Goal: Task Accomplishment & Management: Manage account settings

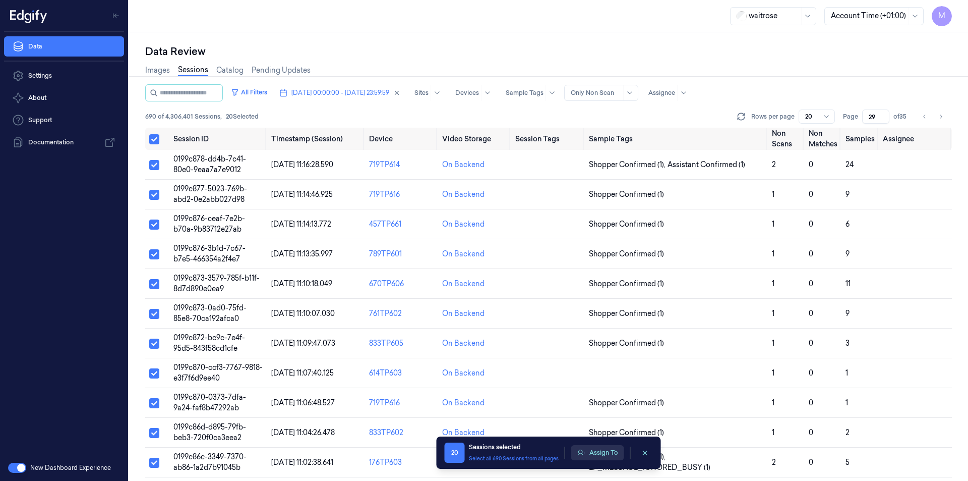
click at [615, 457] on button "Assign To" at bounding box center [597, 452] width 53 height 15
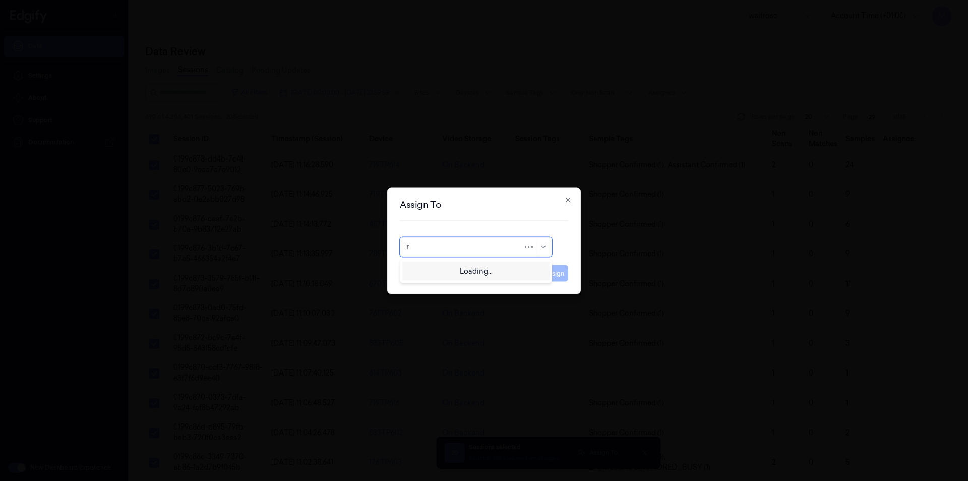
type input "ro"
click at [465, 272] on div "[PERSON_NAME]" at bounding box center [475, 269] width 139 height 11
click at [550, 270] on button "Assign" at bounding box center [555, 273] width 28 height 16
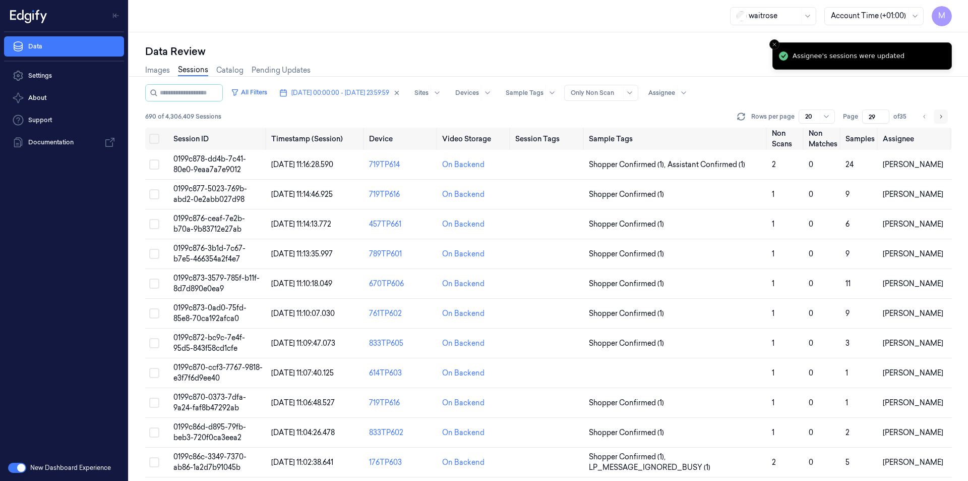
click at [942, 117] on icon "Go to next page" at bounding box center [941, 116] width 6 height 8
type input "30"
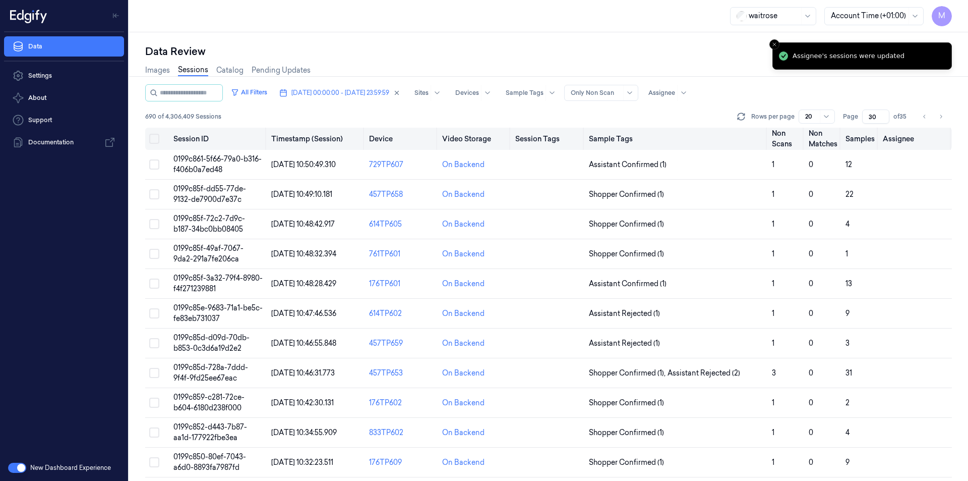
click at [155, 141] on button "Select all" at bounding box center [154, 139] width 10 height 10
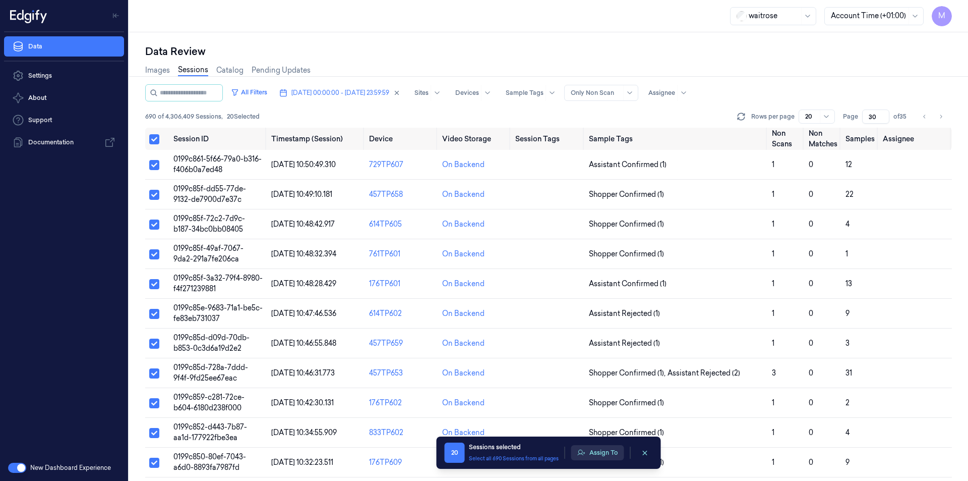
click at [602, 455] on button "Assign To" at bounding box center [597, 452] width 53 height 15
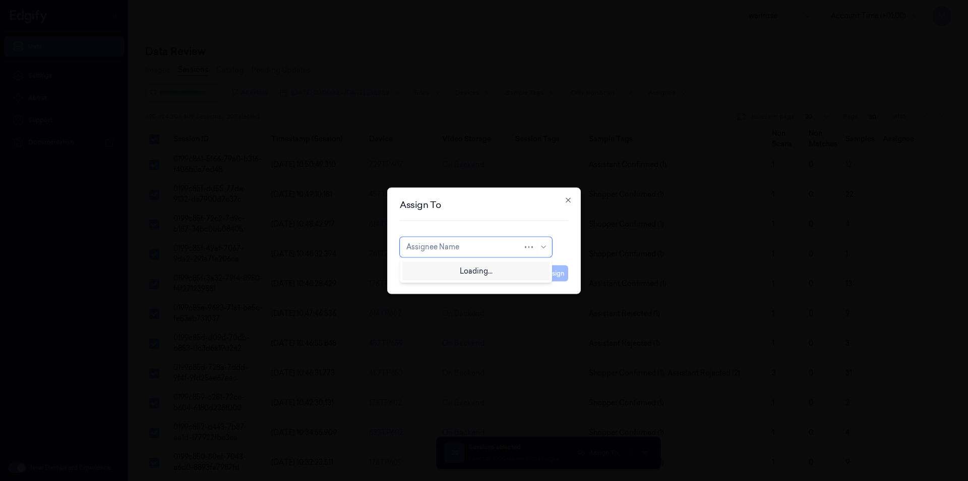
click at [494, 245] on div at bounding box center [464, 247] width 116 height 11
type input "var"
click at [445, 274] on div "[PERSON_NAME]" at bounding box center [436, 269] width 61 height 11
click at [545, 273] on button "Assign" at bounding box center [555, 273] width 28 height 16
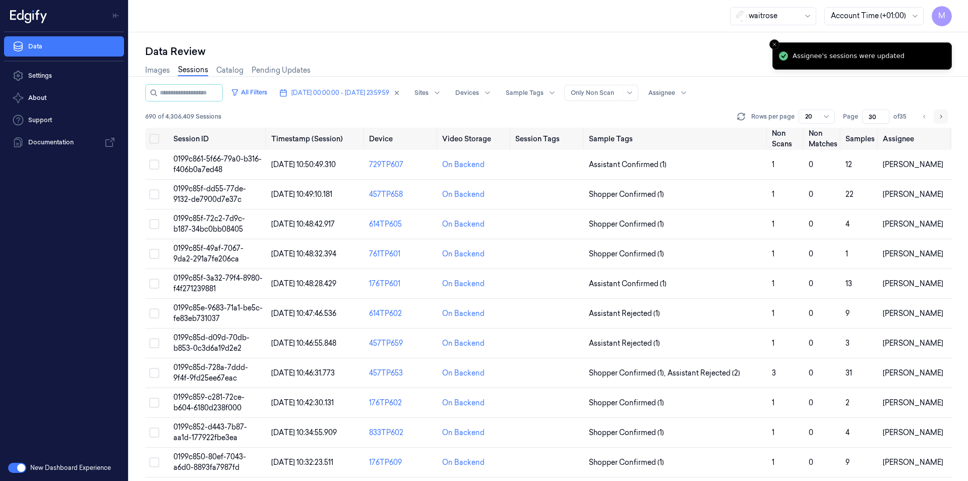
click at [947, 116] on button "Go to next page" at bounding box center [941, 116] width 14 height 14
type input "31"
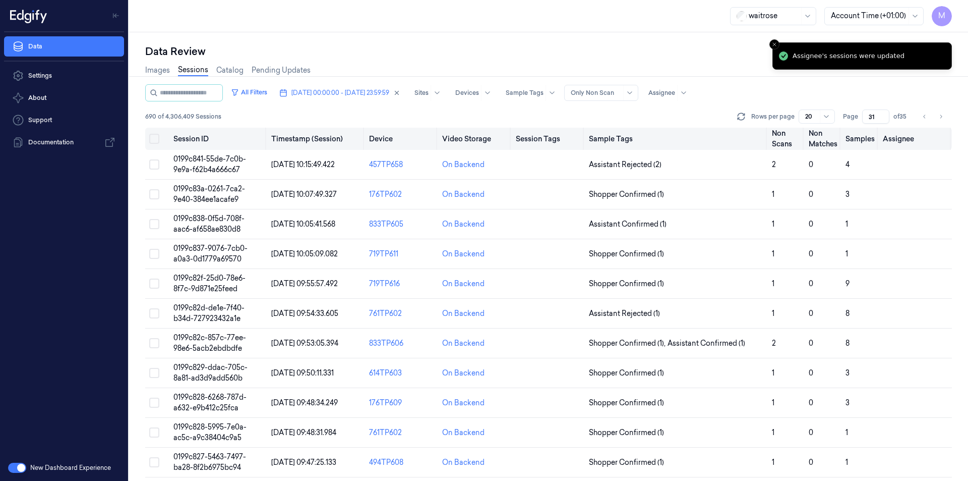
click at [155, 142] on button "Select all" at bounding box center [154, 139] width 10 height 10
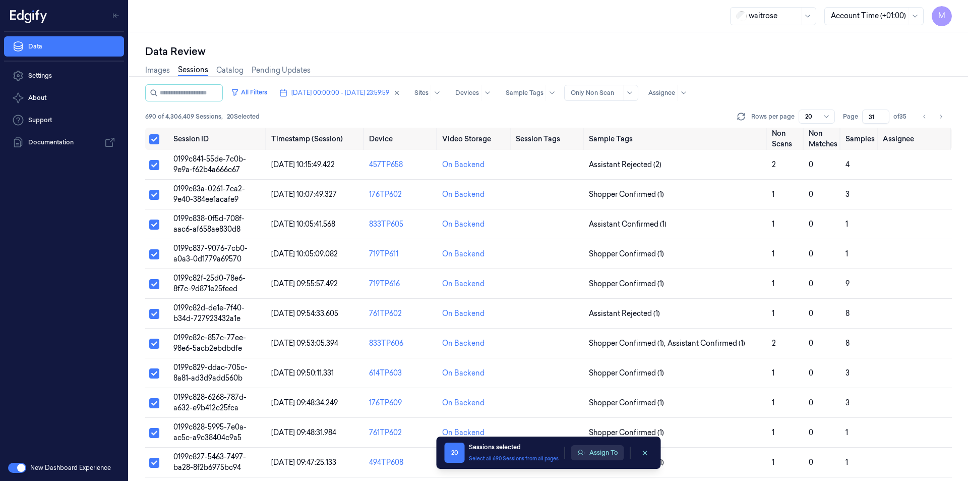
click at [603, 452] on button "Assign To" at bounding box center [597, 452] width 53 height 15
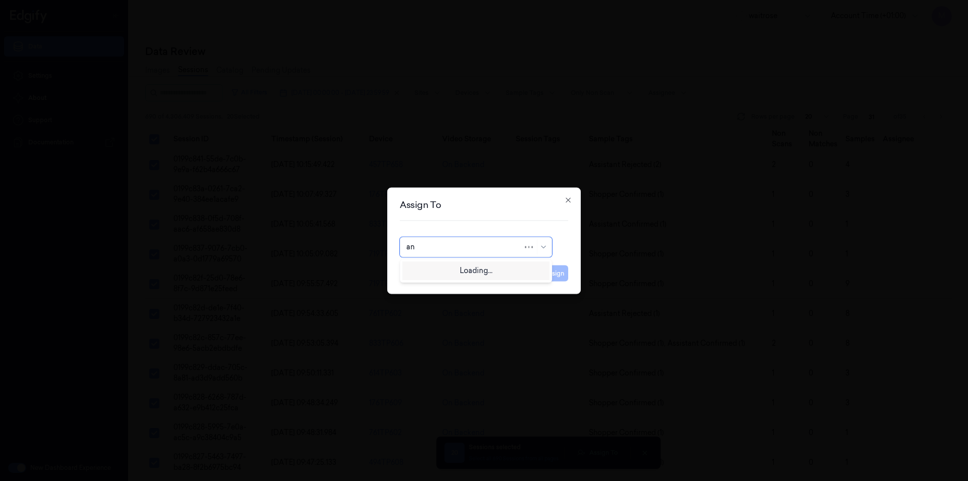
type input "ank"
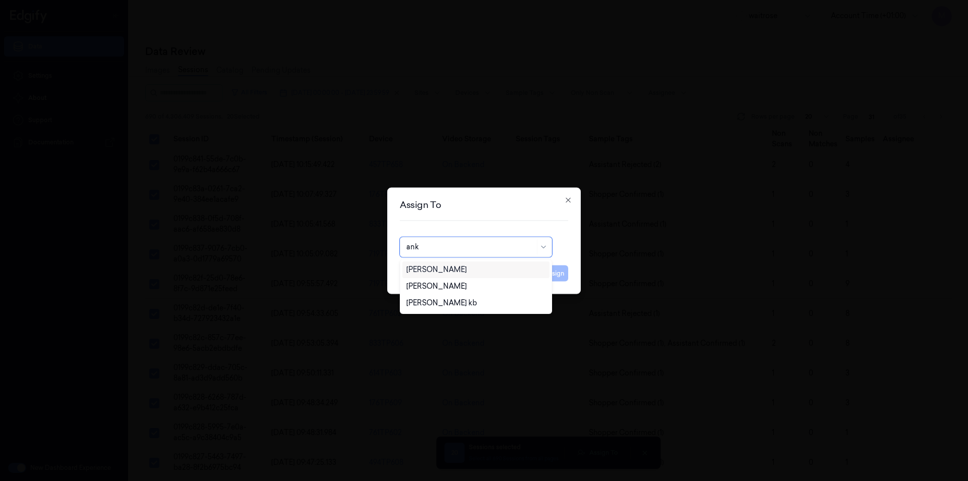
click at [440, 275] on div "[PERSON_NAME]" at bounding box center [475, 269] width 147 height 17
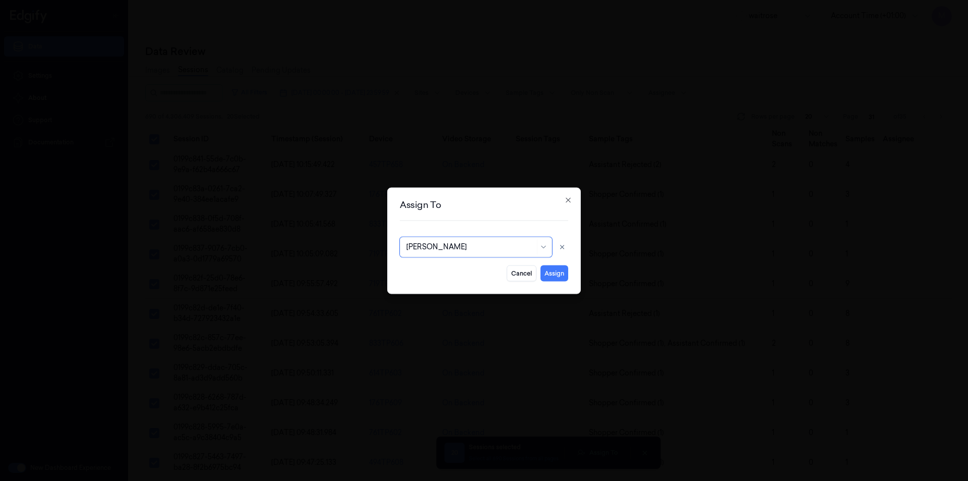
drag, startPoint x: 557, startPoint y: 271, endPoint x: 552, endPoint y: 274, distance: 5.2
click at [557, 271] on button "Assign" at bounding box center [555, 273] width 28 height 16
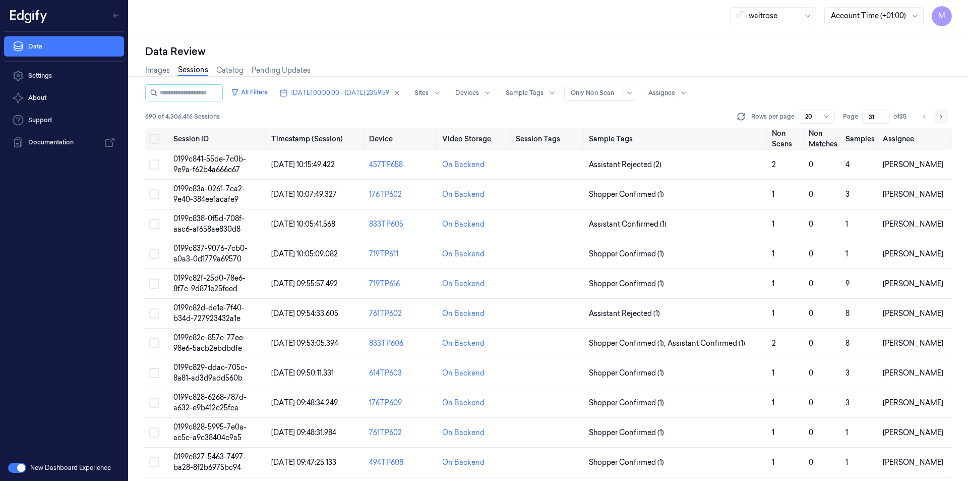
click at [938, 120] on icon "Go to next page" at bounding box center [941, 116] width 6 height 8
type input "32"
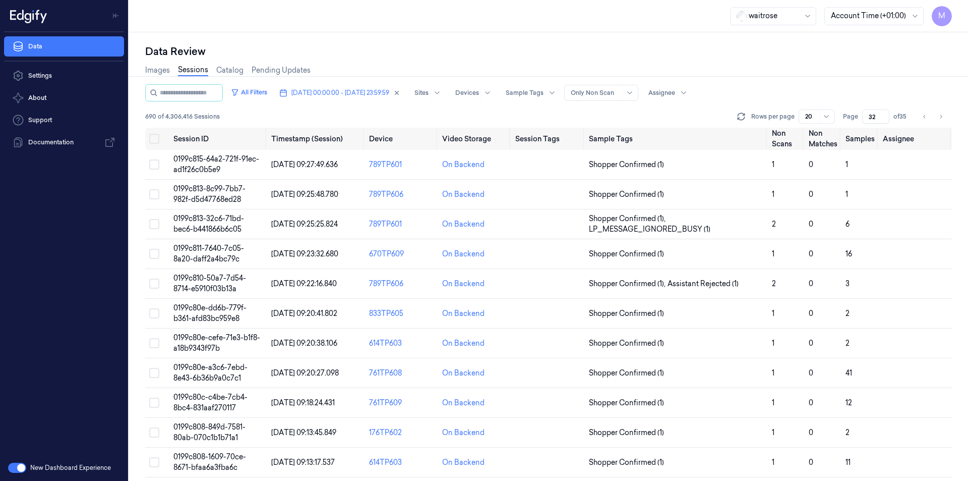
click at [604, 63] on div "Images Sessions Catalog Pending Updates" at bounding box center [548, 71] width 807 height 26
drag, startPoint x: 155, startPoint y: 135, endPoint x: 172, endPoint y: 156, distance: 27.2
click at [155, 135] on button "Select all" at bounding box center [154, 139] width 10 height 10
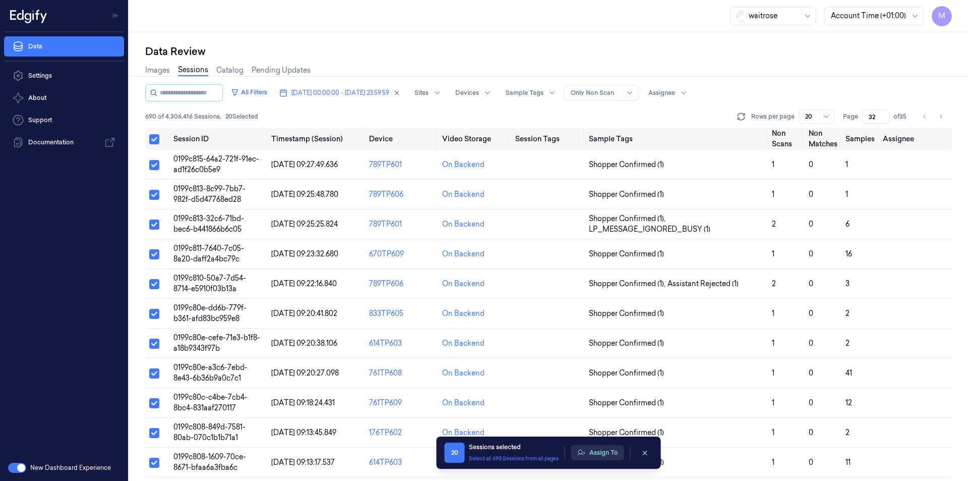
click at [614, 455] on button "Assign To" at bounding box center [597, 452] width 53 height 15
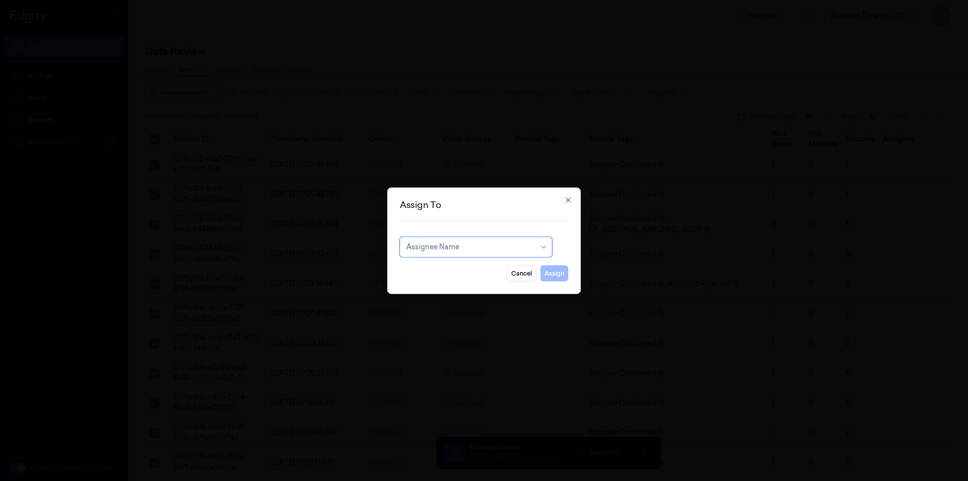
type input "c"
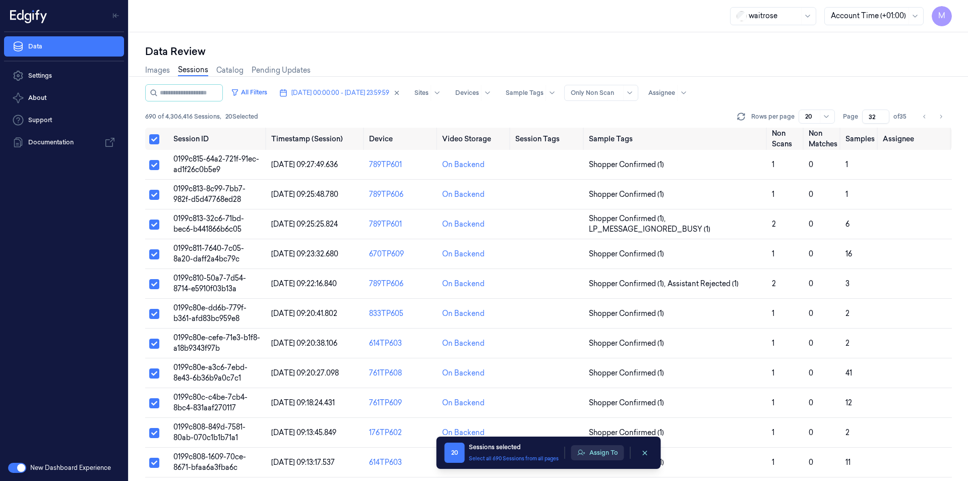
click at [607, 454] on button "Assign To" at bounding box center [597, 452] width 53 height 15
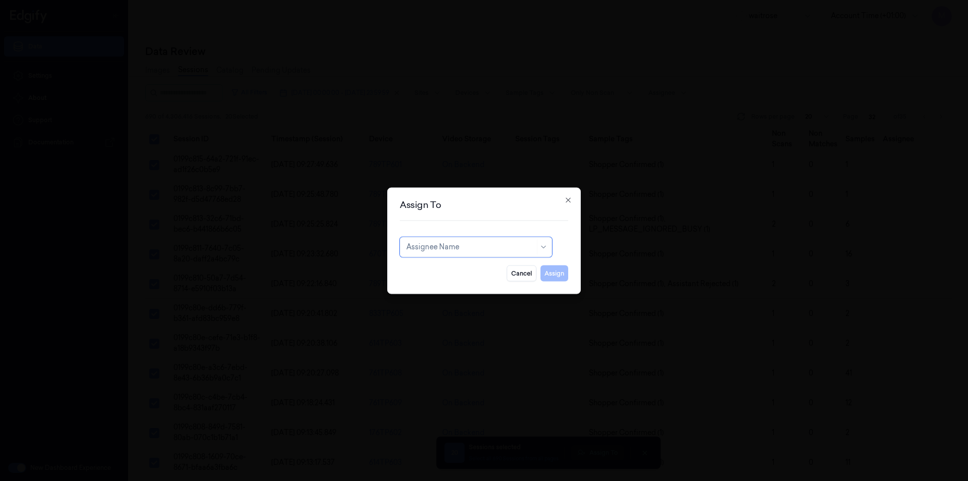
type input "x"
type input "ch"
click at [433, 285] on div "[PERSON_NAME] a" at bounding box center [439, 286] width 66 height 11
click at [553, 276] on button "Assign" at bounding box center [555, 273] width 28 height 16
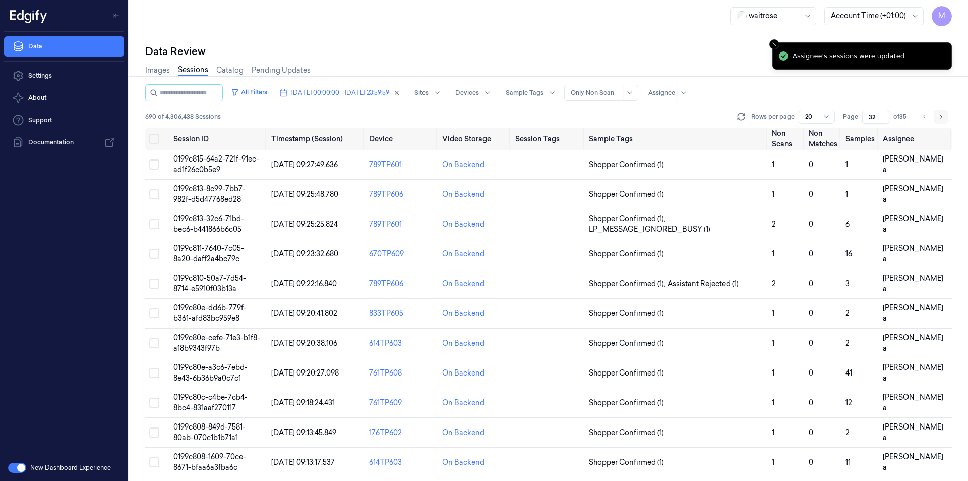
click at [937, 115] on button "Go to next page" at bounding box center [941, 116] width 14 height 14
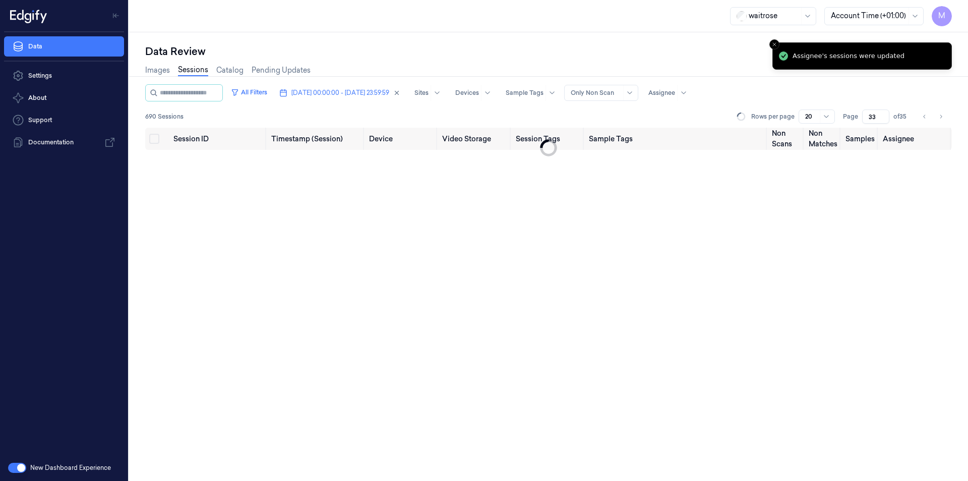
click at [567, 53] on div "Data Review" at bounding box center [548, 51] width 807 height 14
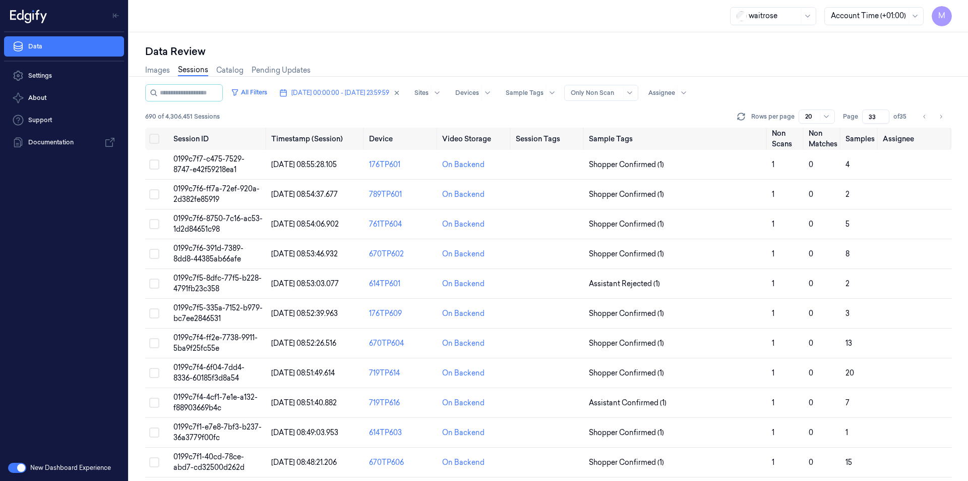
click at [871, 120] on input "33" at bounding box center [875, 116] width 27 height 14
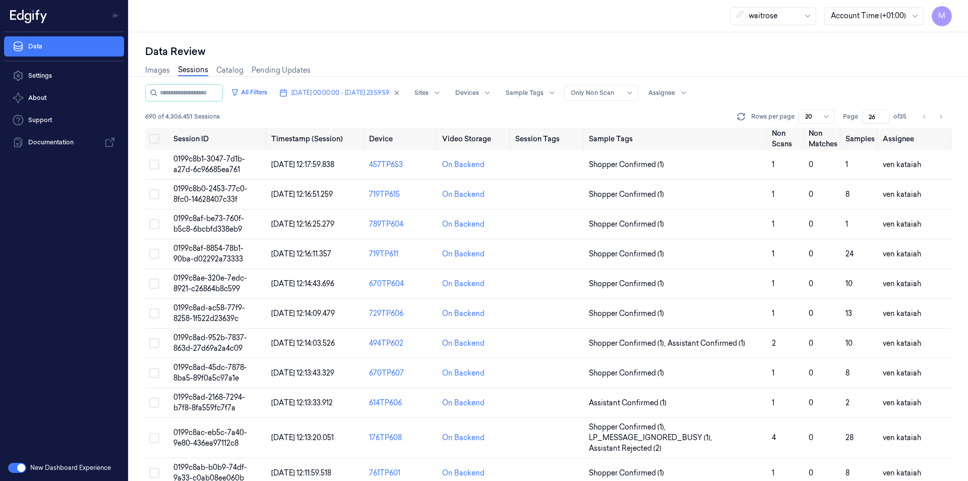
click at [866, 79] on div "Images Sessions Catalog Pending Updates" at bounding box center [548, 71] width 807 height 26
click at [788, 84] on div "All Filters [DATE] 00:00:00 - [DATE] 23:59:59 Sites Devices Sample Tags Alert T…" at bounding box center [548, 92] width 807 height 17
click at [924, 119] on icon "Go to previous page" at bounding box center [925, 116] width 6 height 8
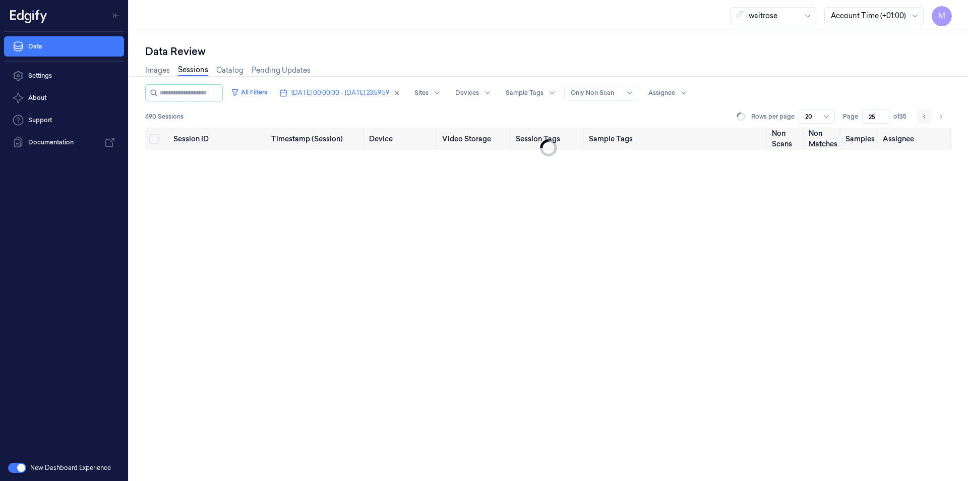
click at [924, 119] on icon "Go to previous page" at bounding box center [925, 116] width 6 height 8
click at [925, 119] on icon "Go to previous page" at bounding box center [925, 116] width 6 height 8
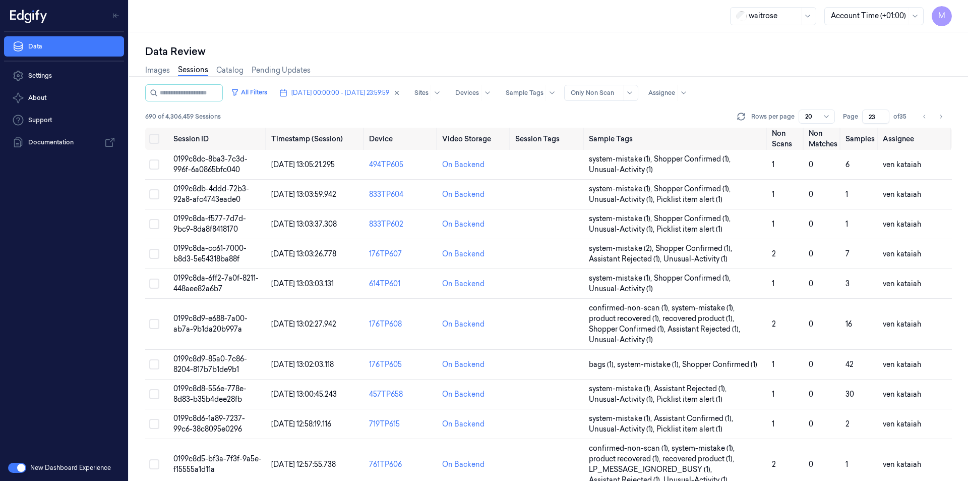
scroll to position [325, 0]
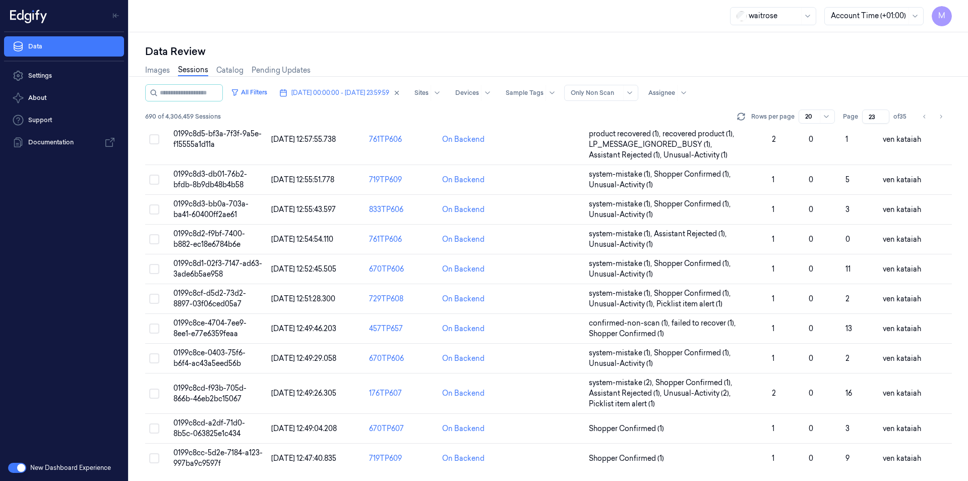
click at [877, 122] on input "23" at bounding box center [875, 116] width 27 height 14
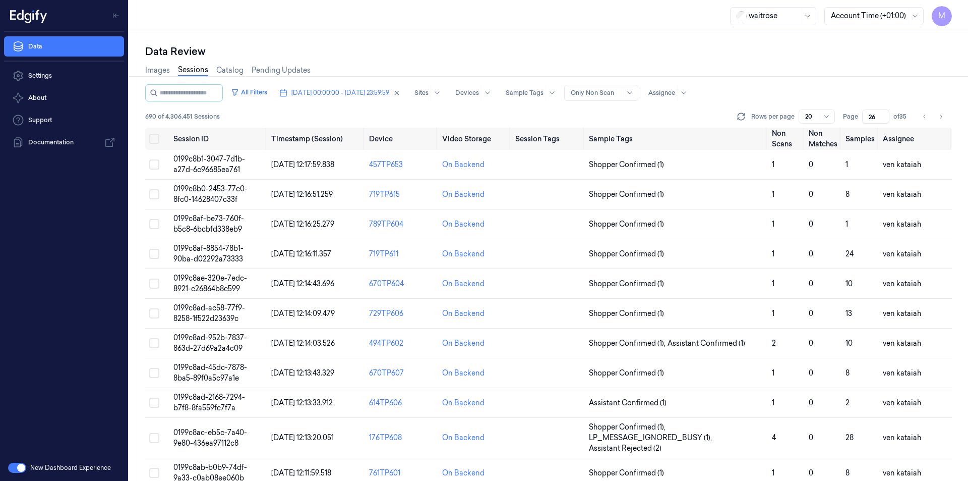
click at [861, 73] on div "Images Sessions Catalog Pending Updates" at bounding box center [548, 71] width 807 height 26
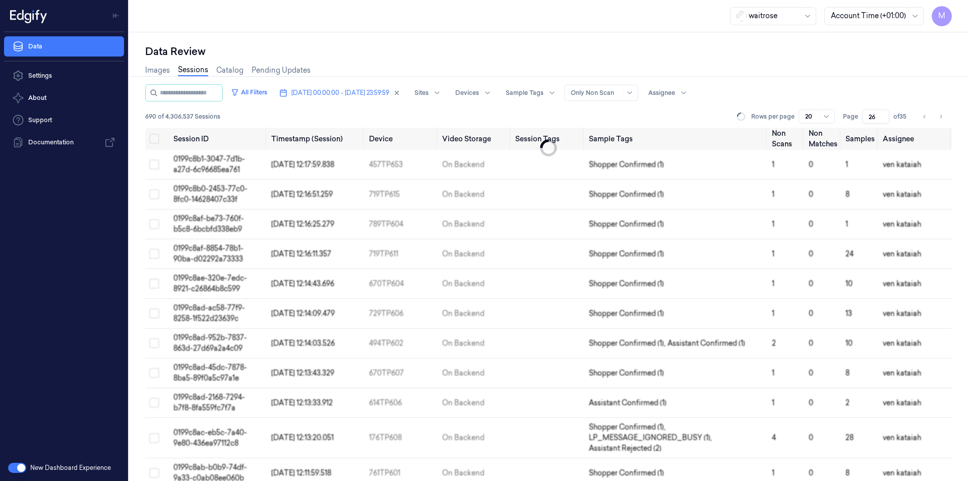
click at [800, 74] on div "Images Sessions Catalog Pending Updates" at bounding box center [548, 71] width 807 height 26
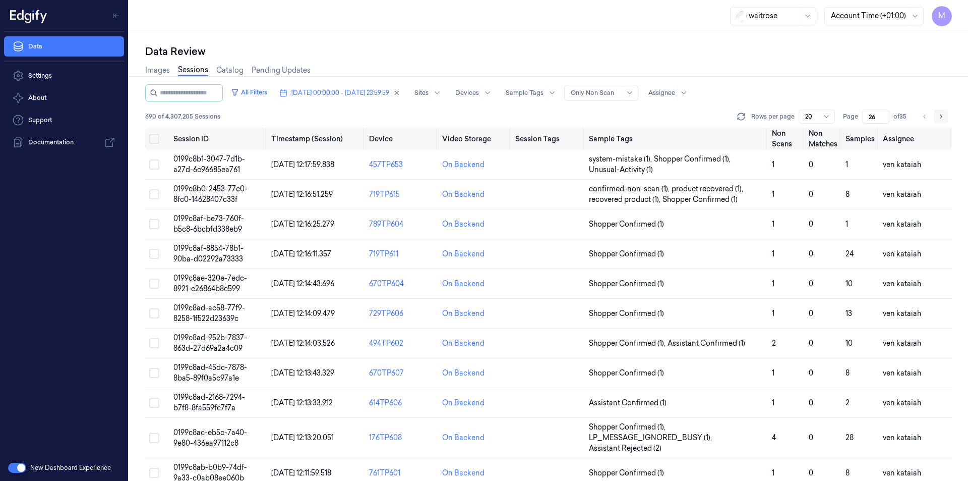
click at [943, 119] on icon "Go to next page" at bounding box center [941, 116] width 6 height 8
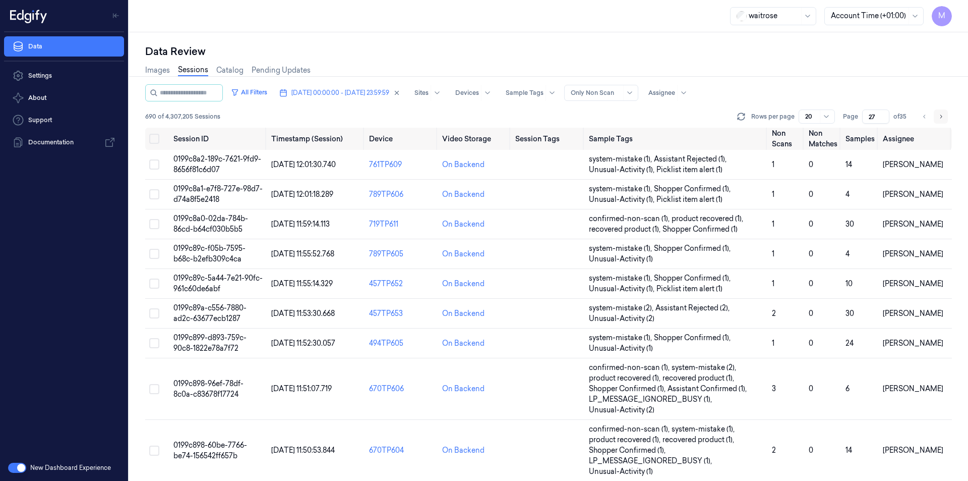
click at [943, 119] on icon "Go to next page" at bounding box center [941, 116] width 6 height 8
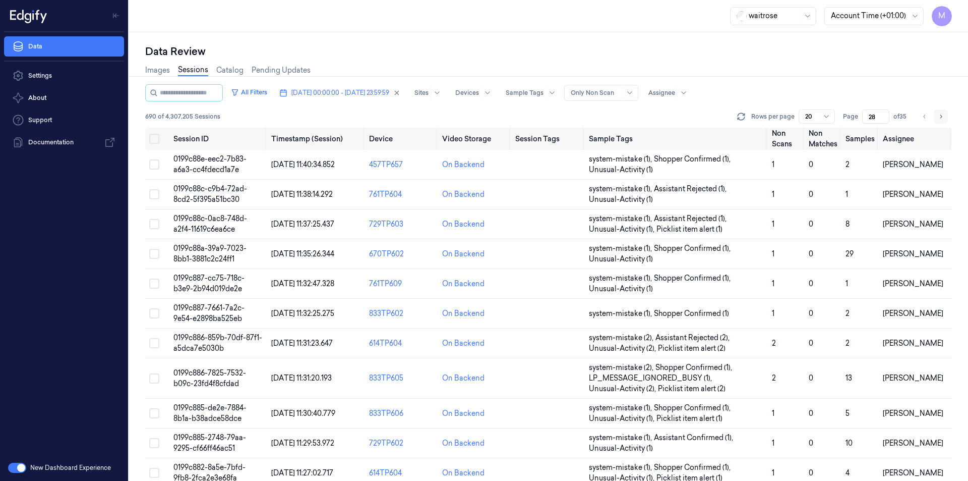
click at [943, 119] on icon "Go to next page" at bounding box center [941, 116] width 6 height 8
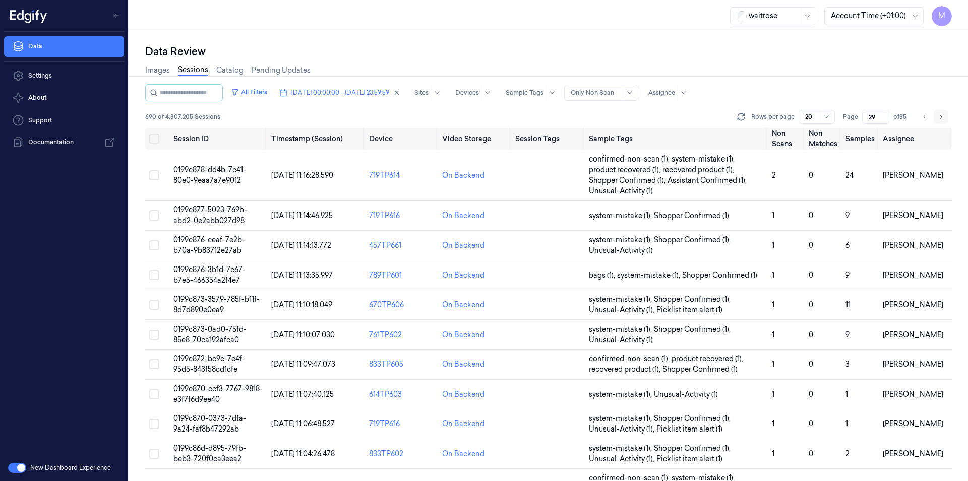
click at [943, 119] on icon "Go to next page" at bounding box center [941, 116] width 6 height 8
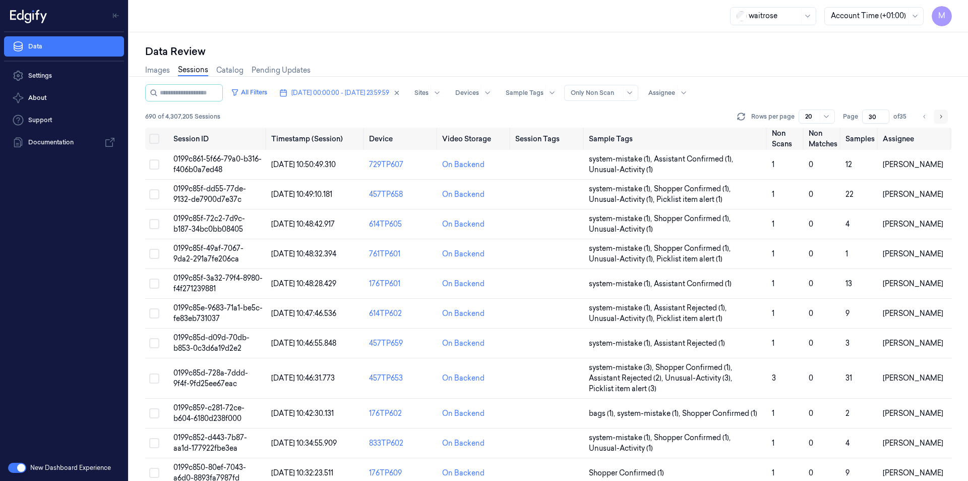
click at [943, 119] on icon "Go to next page" at bounding box center [941, 116] width 6 height 8
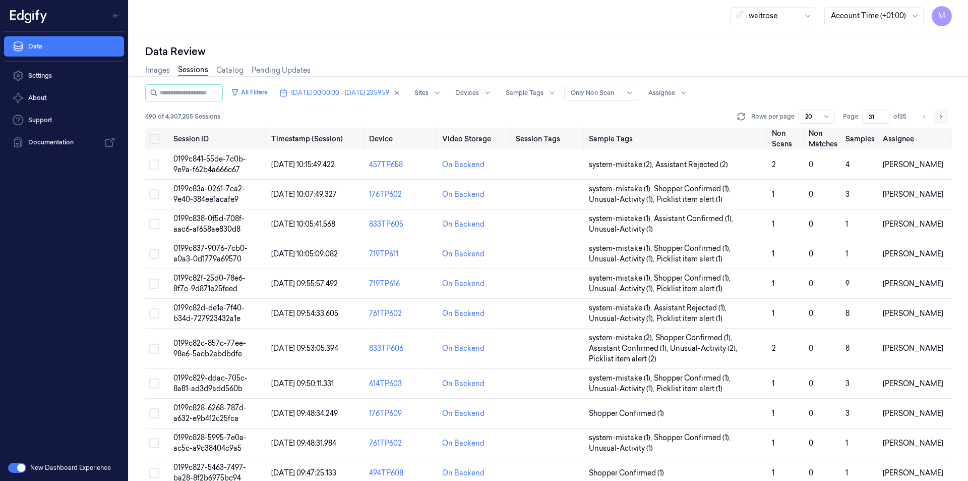
click at [943, 119] on icon "Go to next page" at bounding box center [941, 116] width 6 height 8
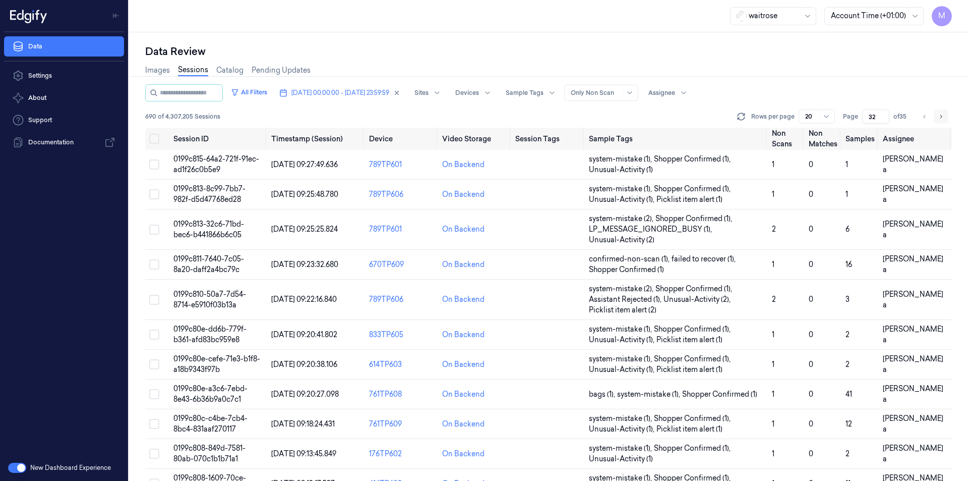
click at [943, 119] on icon "Go to next page" at bounding box center [941, 116] width 6 height 8
type input "33"
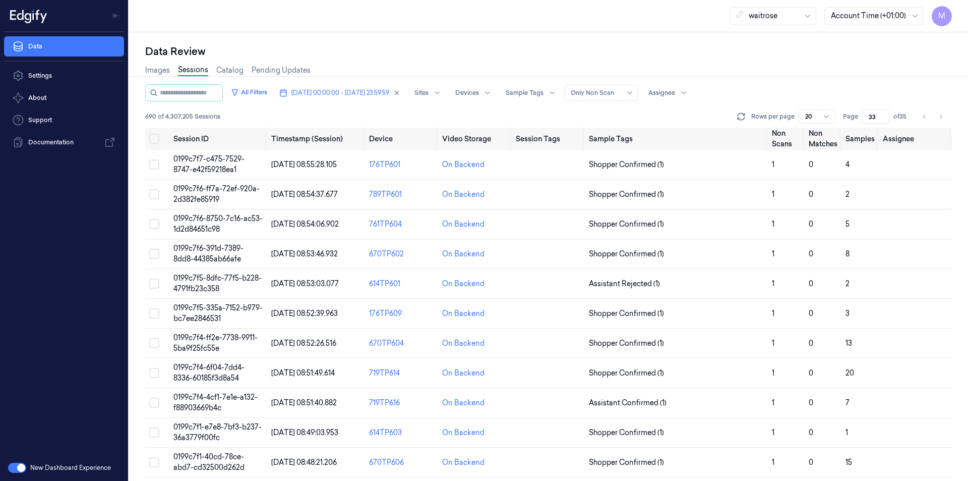
click at [861, 63] on div "Images Sessions Catalog Pending Updates" at bounding box center [548, 71] width 807 height 26
click at [154, 140] on button "Select all" at bounding box center [154, 139] width 10 height 10
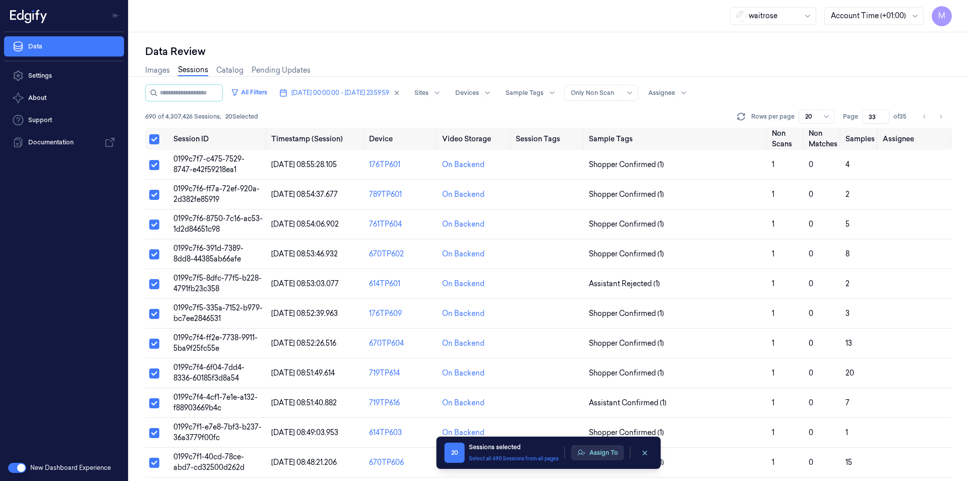
click at [594, 446] on button "Assign To" at bounding box center [597, 452] width 53 height 15
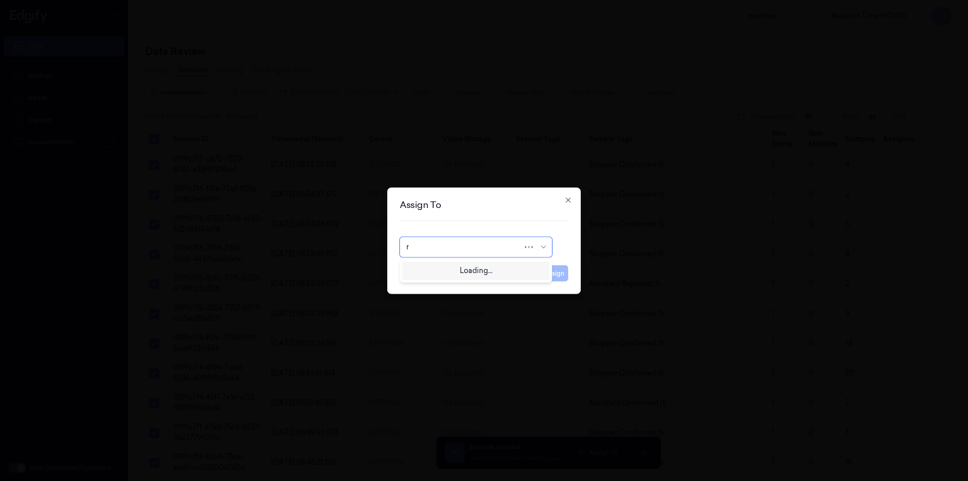
type input "ro"
click at [448, 270] on div "[PERSON_NAME]" at bounding box center [436, 269] width 61 height 11
click at [563, 275] on button "Assign" at bounding box center [555, 273] width 28 height 16
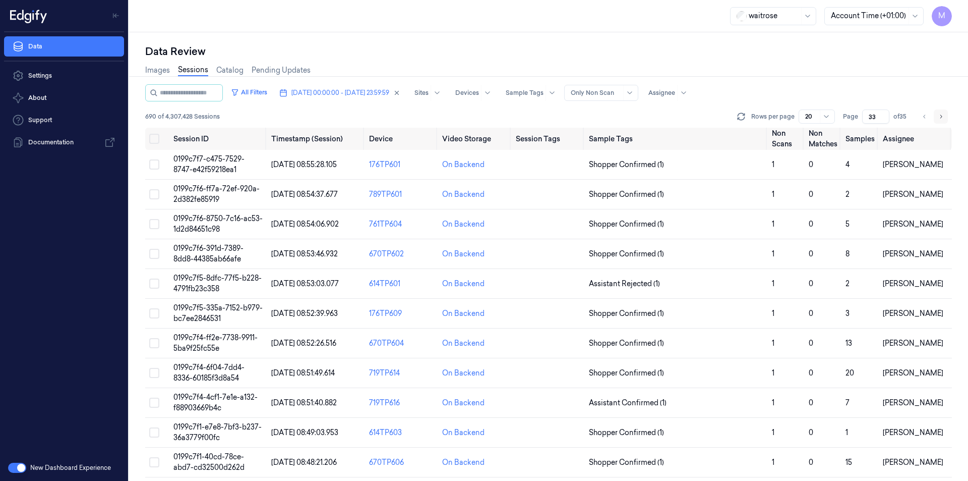
click at [937, 117] on button "Go to next page" at bounding box center [941, 116] width 14 height 14
type input "34"
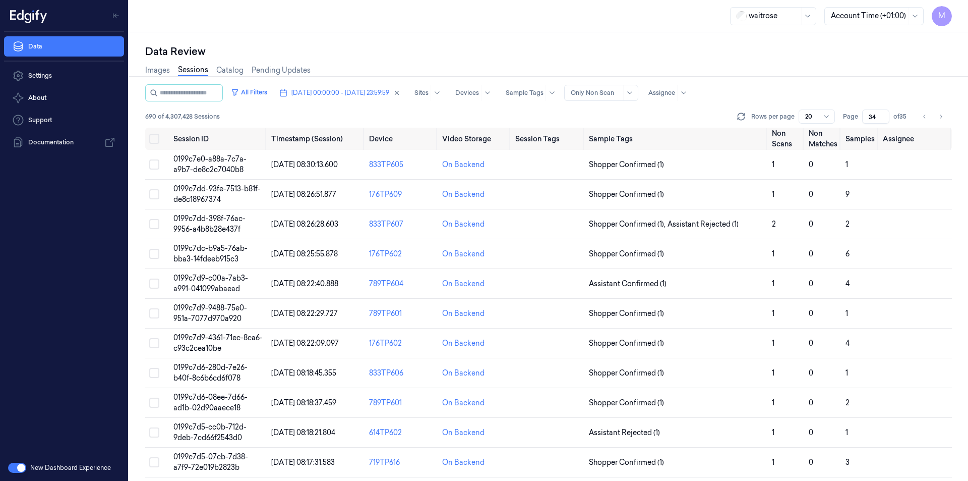
click at [624, 53] on div "Data Review" at bounding box center [548, 51] width 807 height 14
click at [155, 144] on th at bounding box center [157, 139] width 24 height 22
click at [155, 141] on button "Select all" at bounding box center [154, 139] width 10 height 10
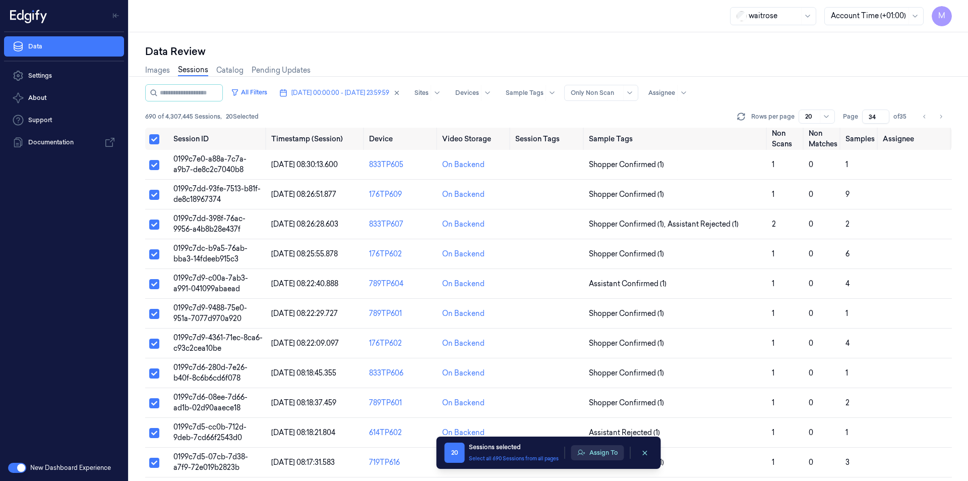
click at [590, 452] on button "Assign To" at bounding box center [597, 452] width 53 height 15
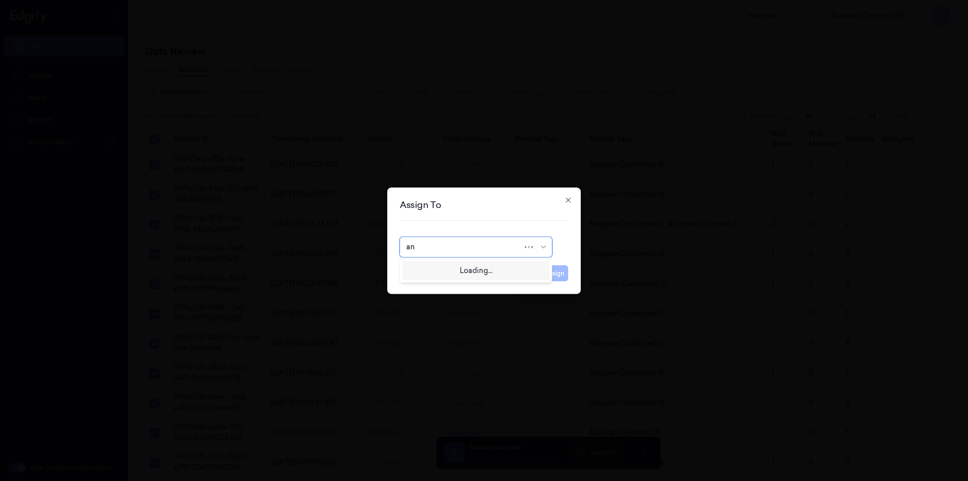
type input "ank"
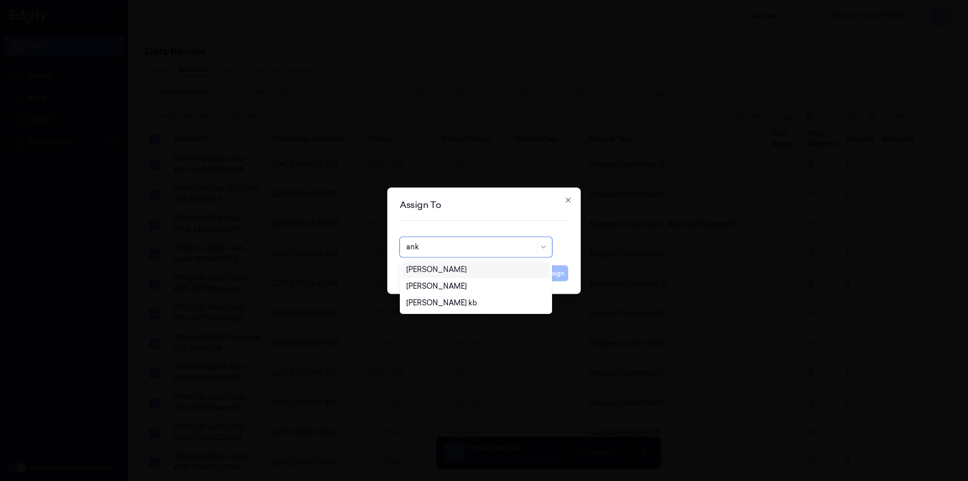
click at [430, 267] on div "[PERSON_NAME]" at bounding box center [436, 269] width 61 height 11
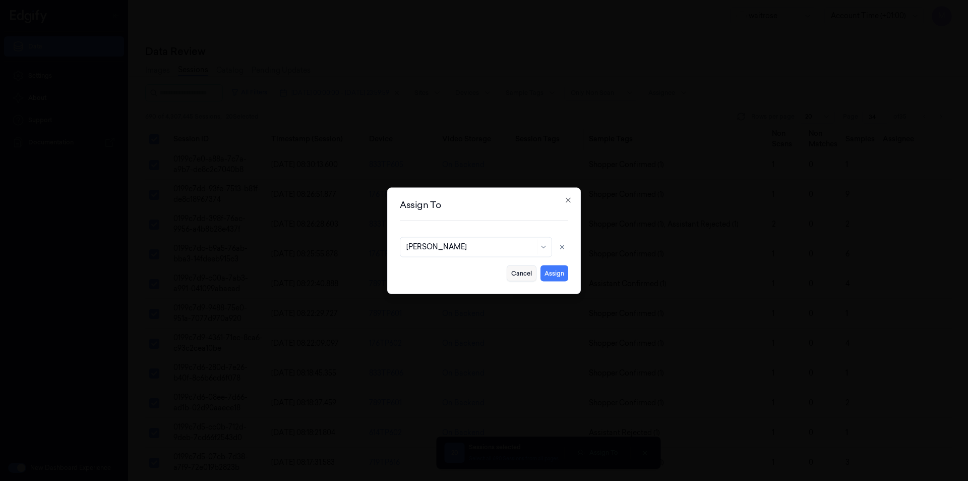
drag, startPoint x: 549, startPoint y: 274, endPoint x: 518, endPoint y: 274, distance: 30.8
click at [549, 274] on button "Assign" at bounding box center [555, 273] width 28 height 16
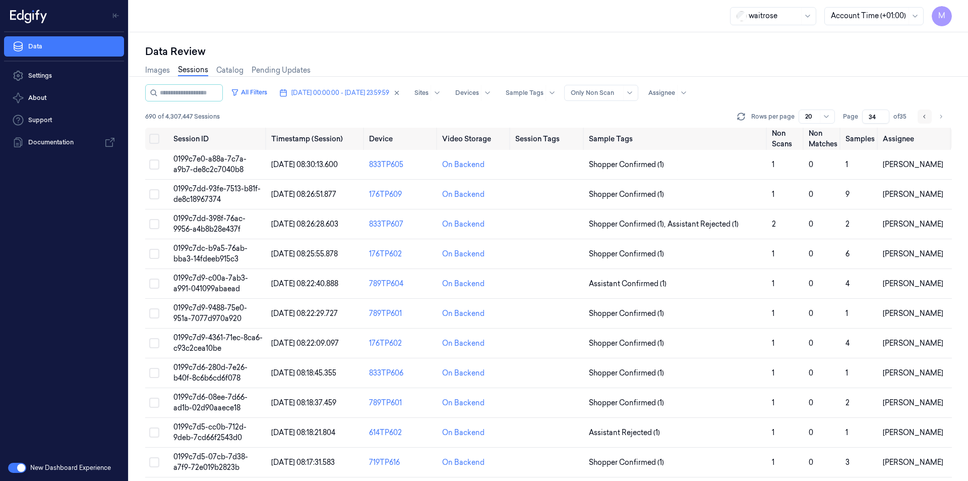
drag, startPoint x: 944, startPoint y: 117, endPoint x: 926, endPoint y: 122, distance: 19.3
click at [944, 117] on button "Go to next page" at bounding box center [941, 116] width 14 height 14
type input "35"
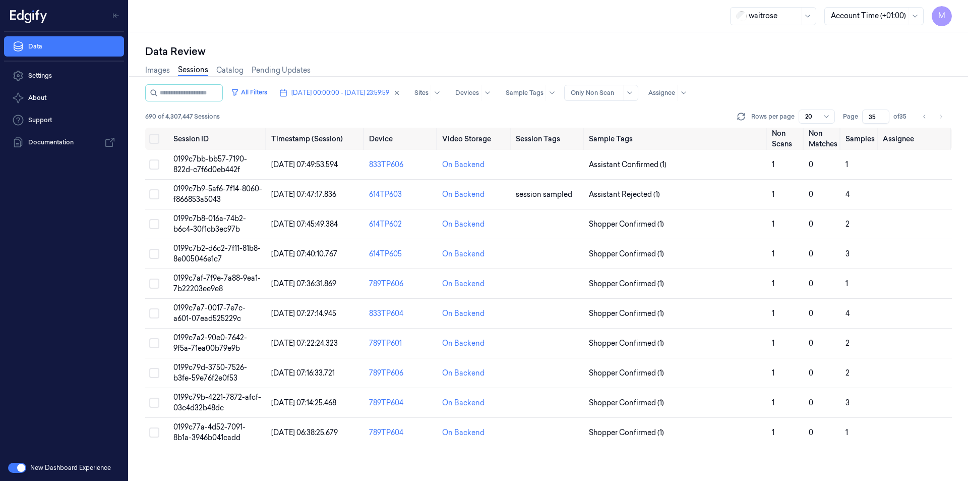
click at [461, 27] on div "waitrose Account Time (+01:00) M" at bounding box center [548, 16] width 839 height 32
click at [156, 140] on button "Select all" at bounding box center [154, 139] width 10 height 10
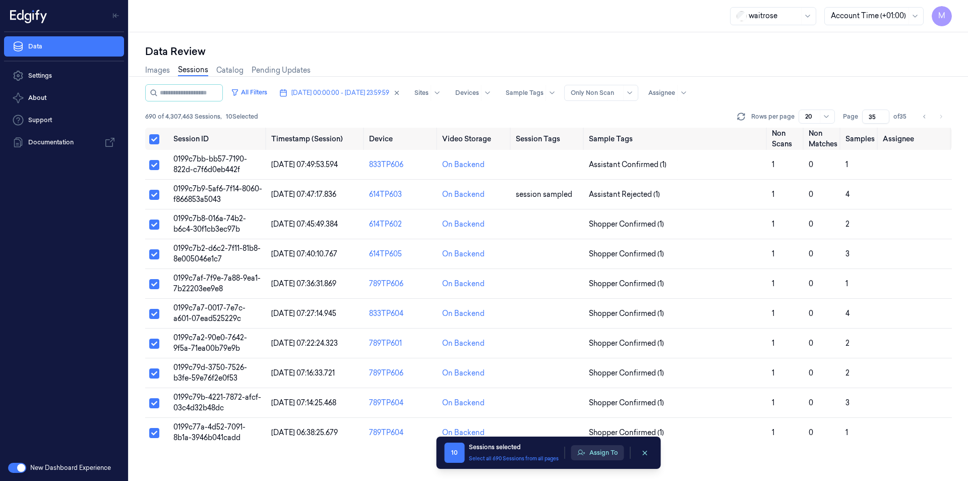
click at [600, 453] on button "Assign To" at bounding box center [597, 452] width 53 height 15
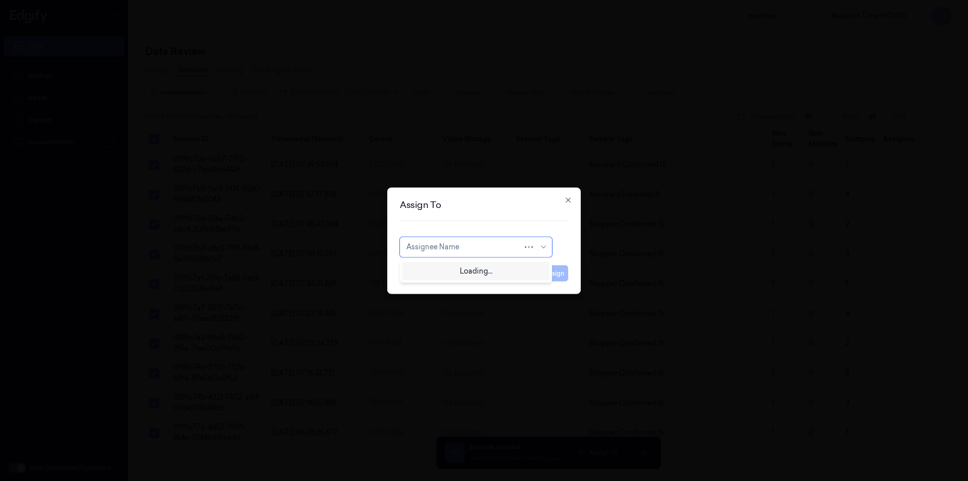
click at [512, 249] on div at bounding box center [464, 247] width 116 height 11
type input "h"
type input "ven"
click at [433, 270] on div "ven kataiah" at bounding box center [425, 269] width 38 height 11
click at [569, 275] on div "Assign To option ven kataiah, selected. ven kataiah Cancel Assign Close" at bounding box center [484, 240] width 194 height 106
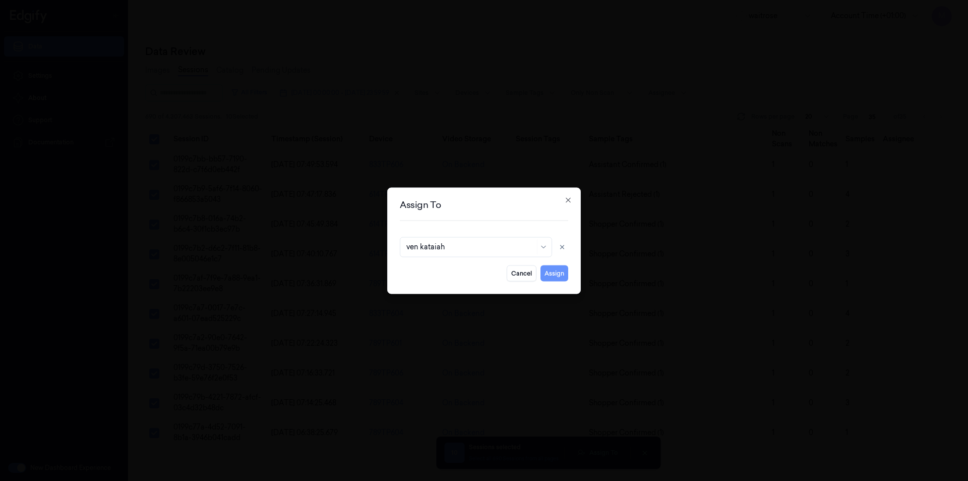
click at [565, 275] on button "Assign" at bounding box center [555, 273] width 28 height 16
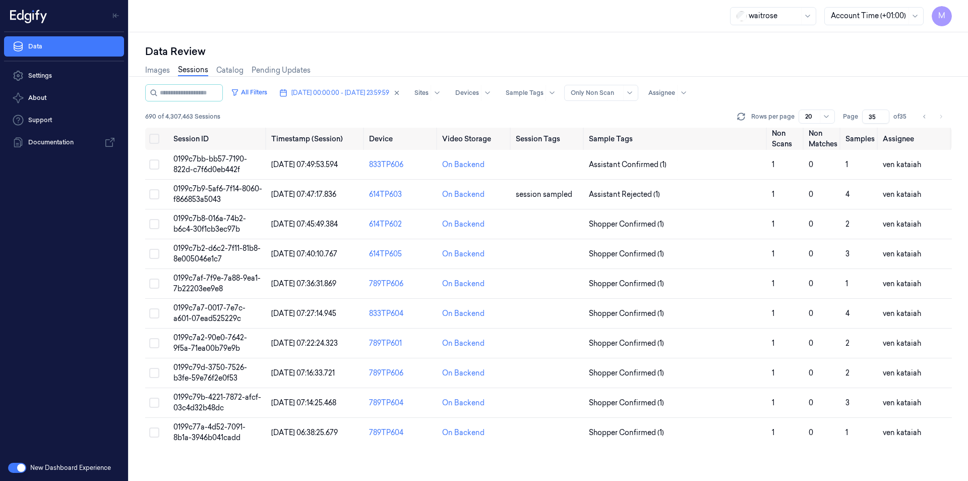
click at [942, 117] on li "pagination" at bounding box center [941, 116] width 14 height 14
click at [291, 42] on div "Data Review Images Sessions Catalog Pending Updates All Filters [DATE] 00:00:00…" at bounding box center [548, 256] width 839 height 448
